Goal: Check status

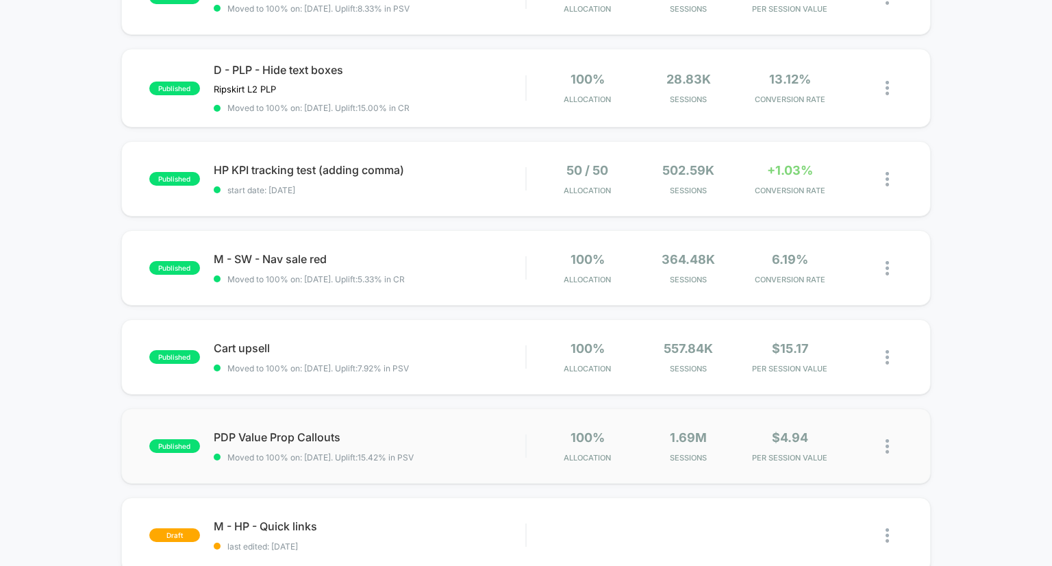
scroll to position [634, 0]
click at [394, 175] on span "HP KPI tracking test (adding comma) Click to edit experience details" at bounding box center [370, 171] width 312 height 14
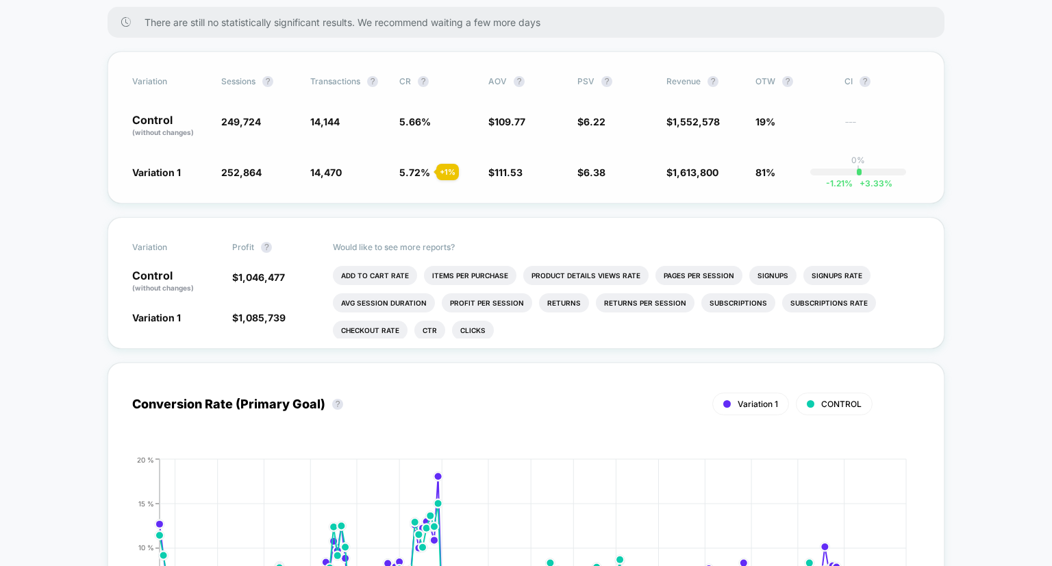
scroll to position [227, 0]
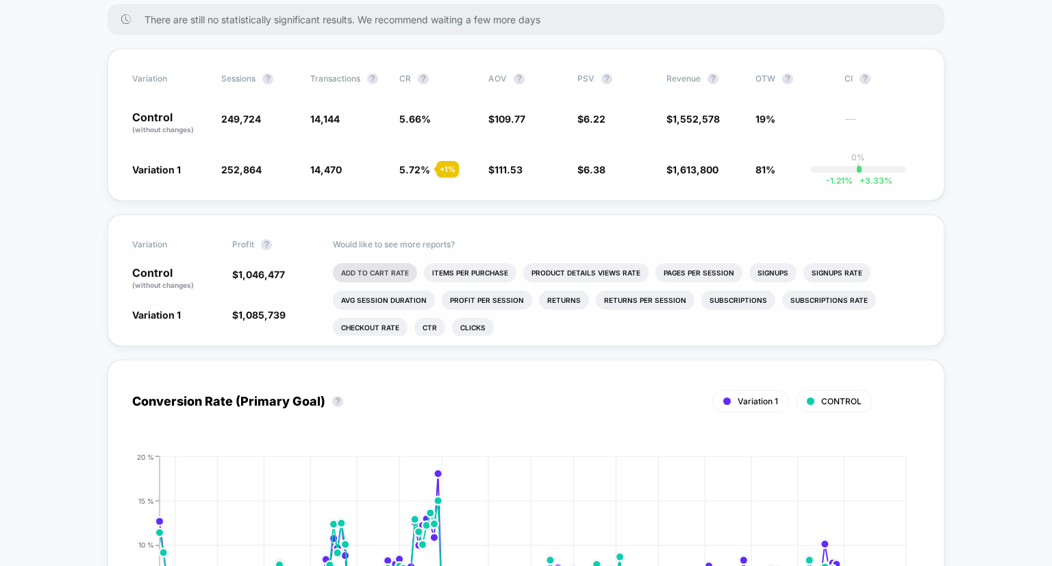
click at [410, 277] on li "Add To Cart Rate" at bounding box center [375, 272] width 84 height 19
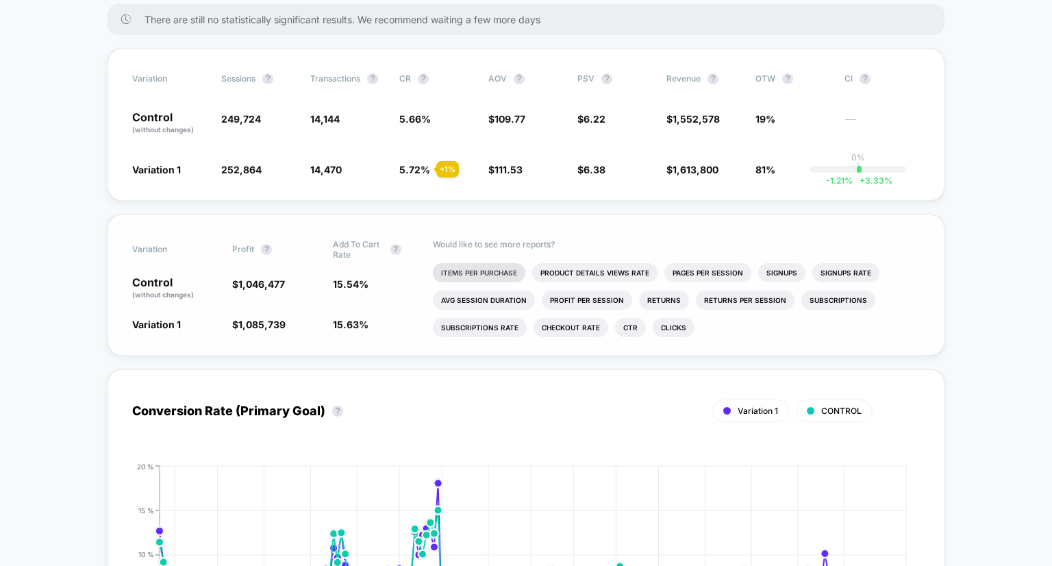
click at [501, 280] on li "Items Per Purchase" at bounding box center [479, 272] width 92 height 19
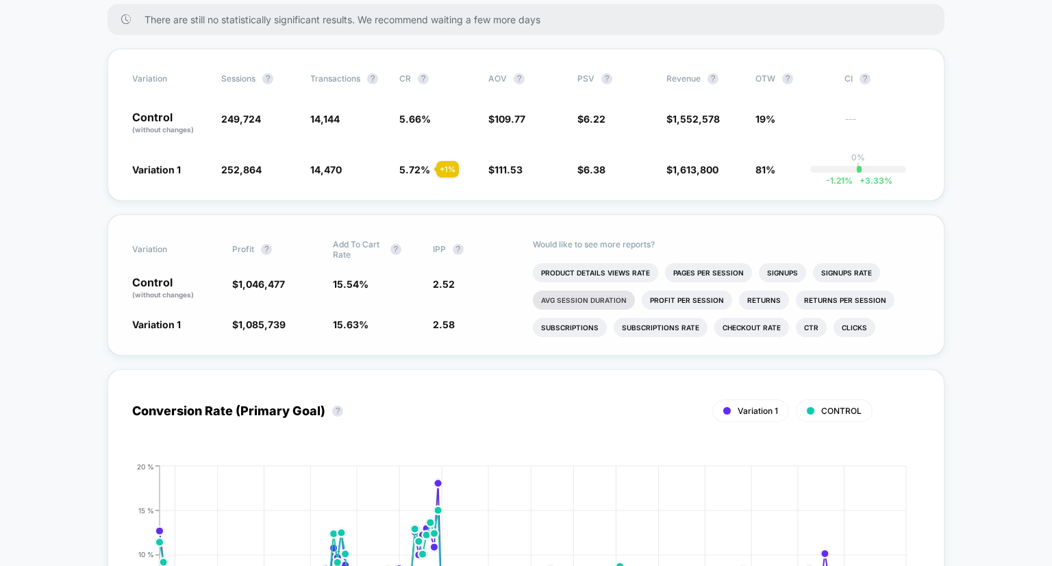
click at [610, 304] on li "Avg Session Duration" at bounding box center [584, 299] width 102 height 19
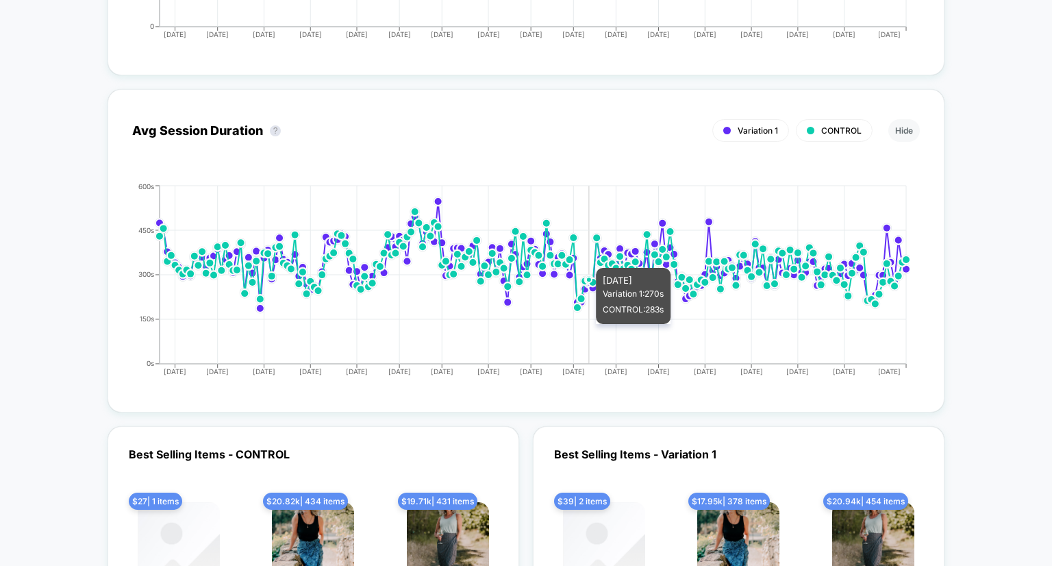
scroll to position [2515, 0]
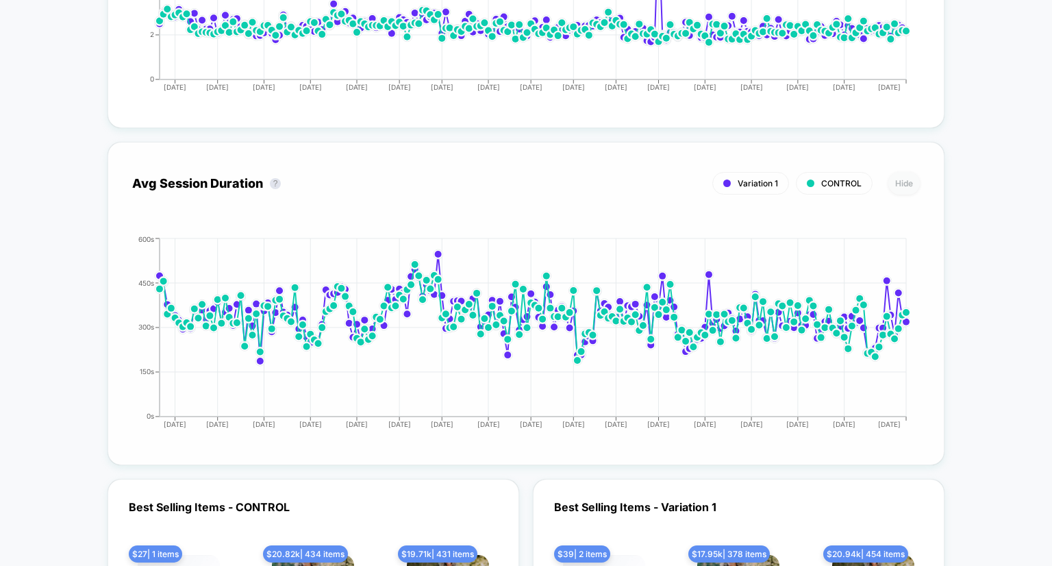
click at [902, 183] on button "Hide" at bounding box center [905, 183] width 32 height 23
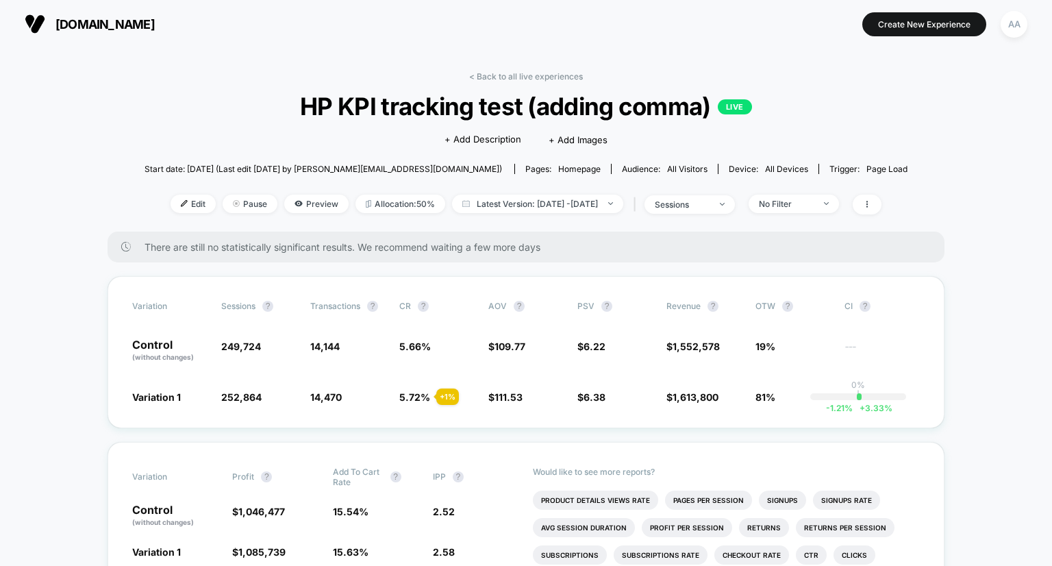
scroll to position [374, 0]
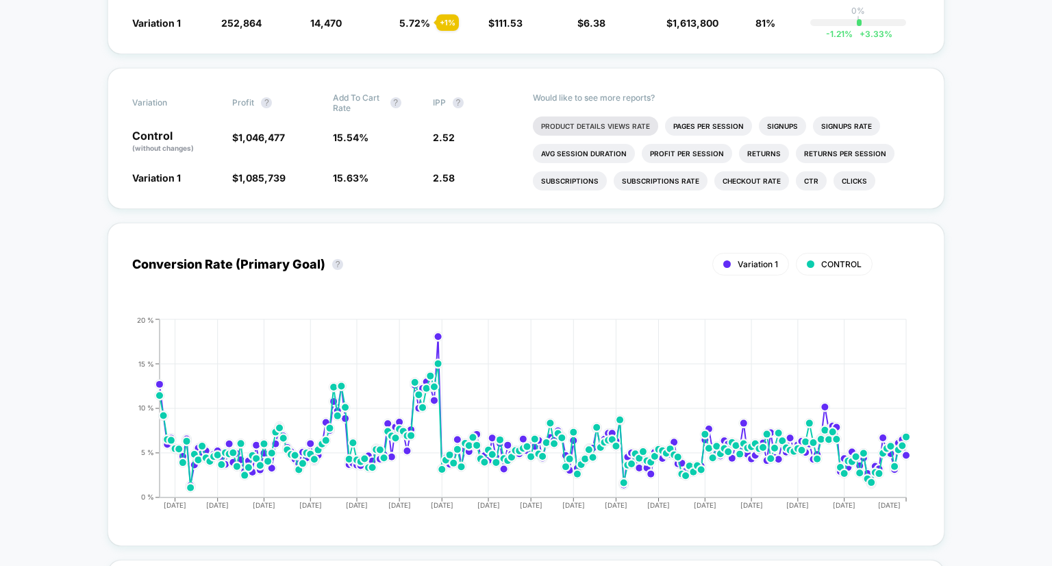
click at [635, 121] on li "Product Details Views Rate" at bounding box center [595, 125] width 125 height 19
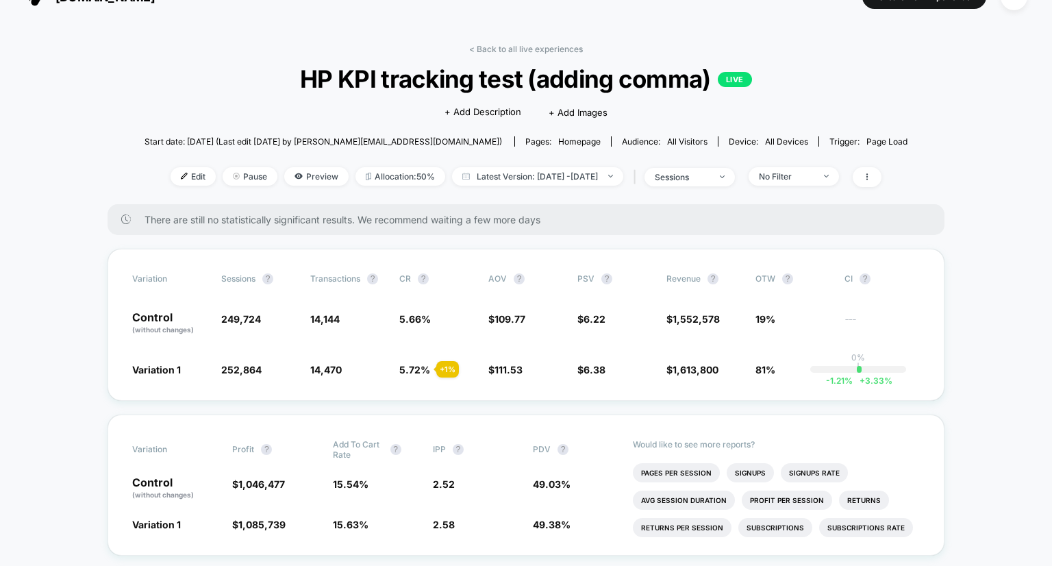
scroll to position [3, 0]
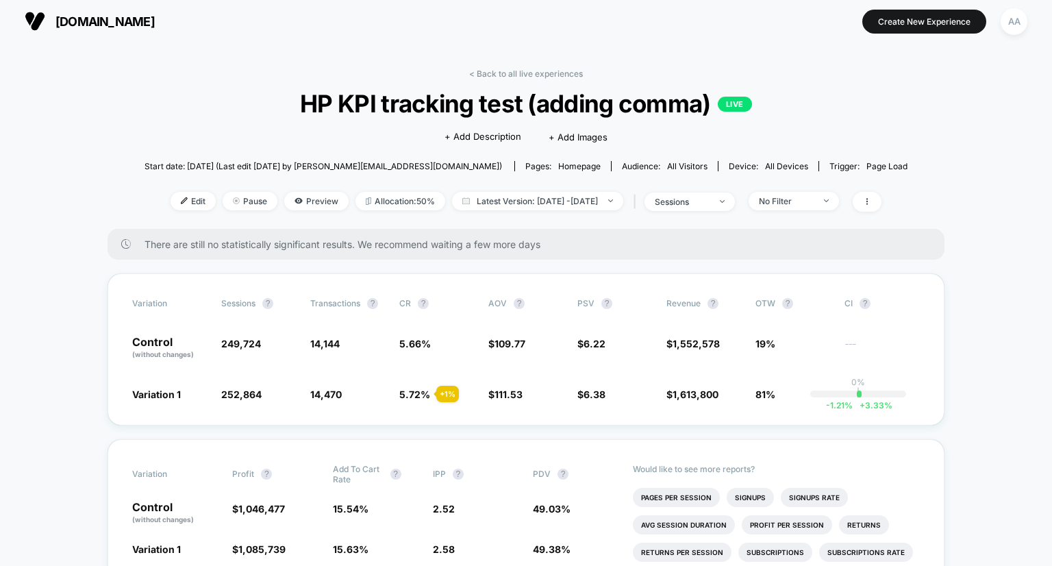
click at [870, 71] on div "< Back to all live experiences HP KPI tracking test (adding comma) LIVE Click t…" at bounding box center [526, 149] width 763 height 160
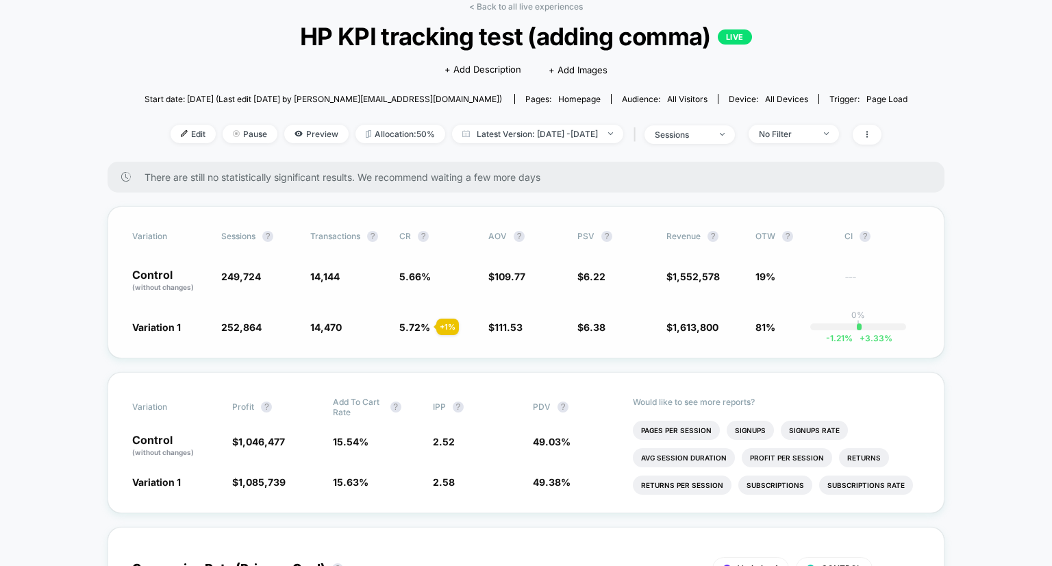
scroll to position [71, 0]
